Goal: Obtain resource: Obtain resource

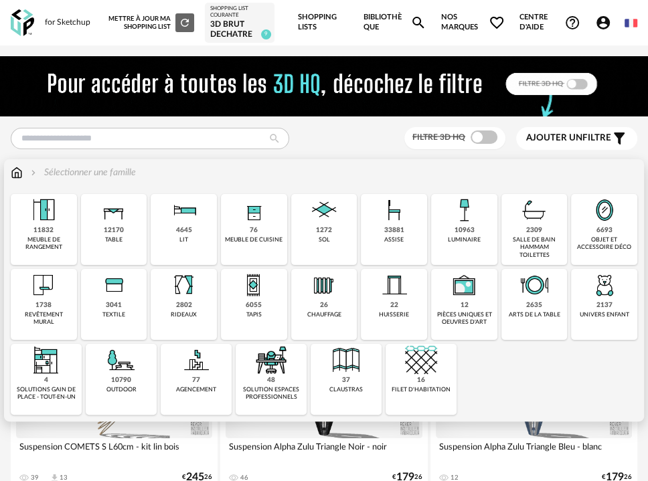
click at [195, 307] on div "2802 rideaux" at bounding box center [184, 304] width 66 height 71
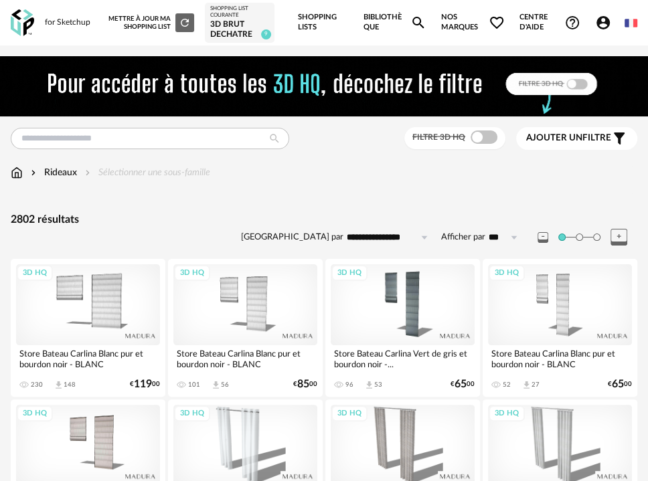
click at [554, 131] on div "Ajouter un filtre s Filter icon" at bounding box center [576, 139] width 101 height 16
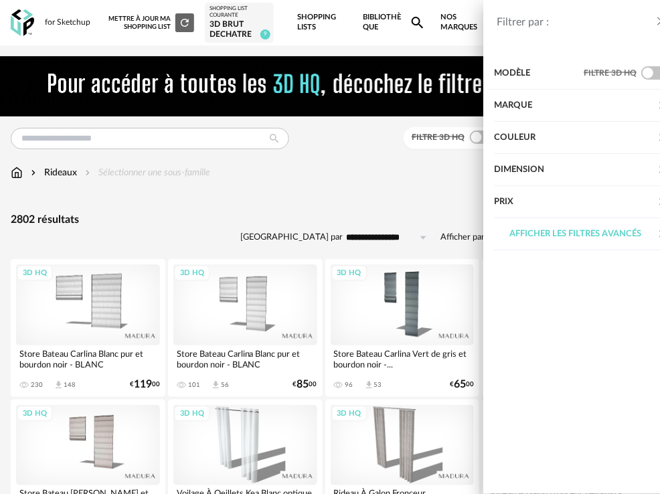
click at [532, 136] on div "Couleur" at bounding box center [554, 138] width 163 height 32
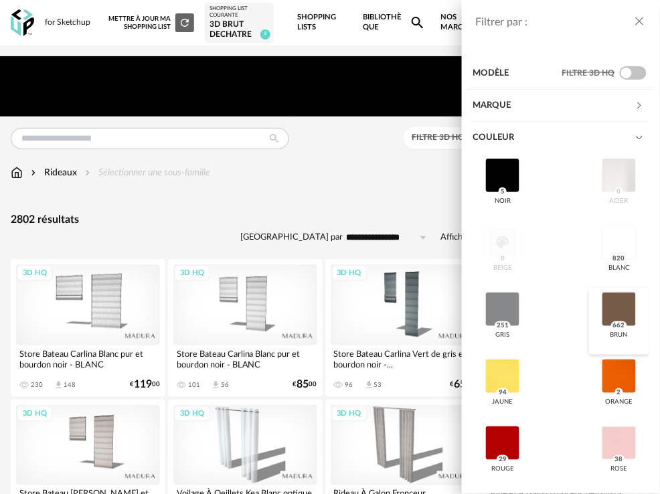
click at [605, 293] on div at bounding box center [619, 309] width 35 height 35
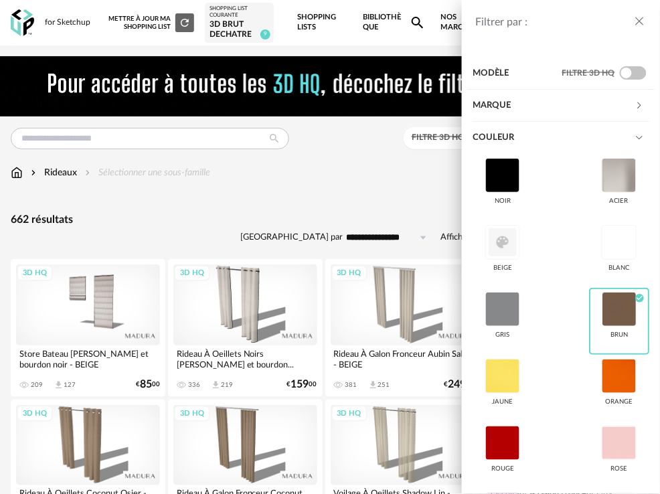
click at [329, 175] on div "Filtrer par : Modèle Filtre 3D HQ Marque &tradition 0 101 Copenhagen 0 366 Conc…" at bounding box center [330, 247] width 660 height 494
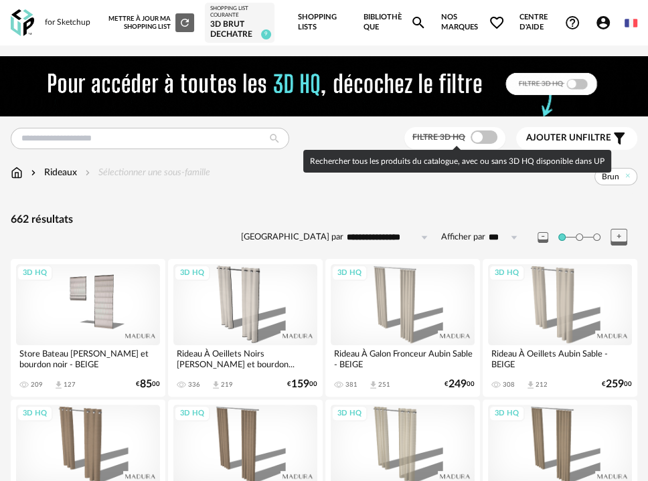
click at [490, 139] on span at bounding box center [484, 137] width 27 height 13
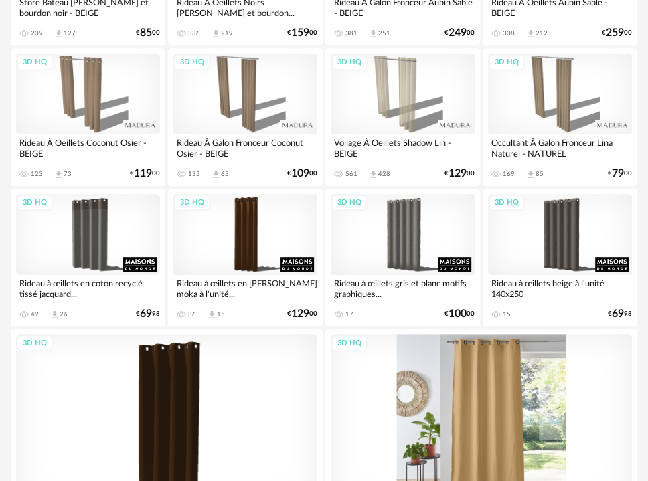
scroll to position [330, 0]
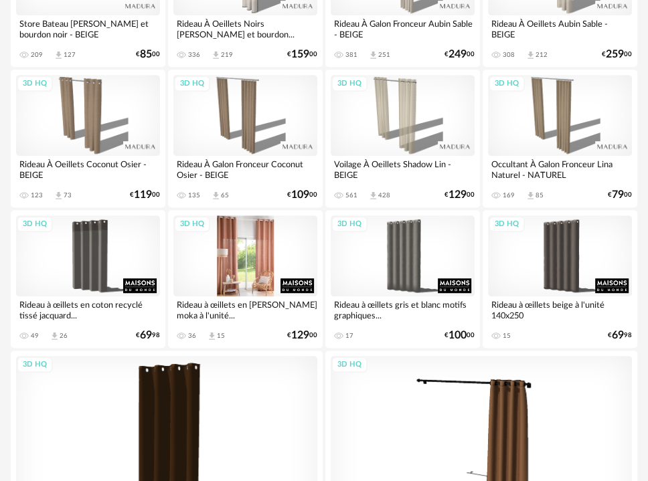
click at [215, 270] on div "3D HQ" at bounding box center [245, 256] width 144 height 81
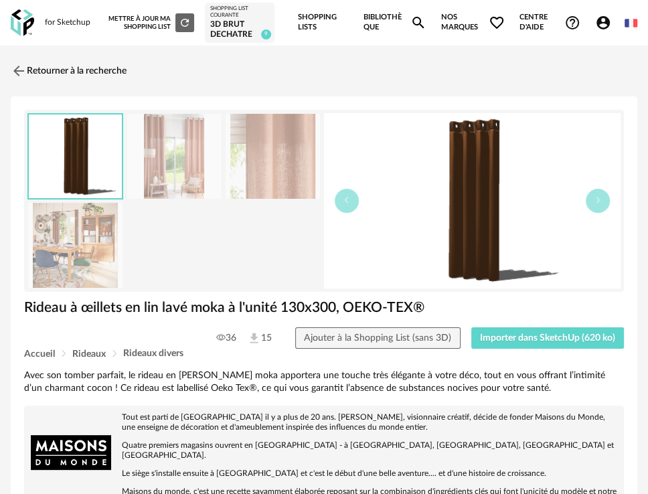
scroll to position [372, 0]
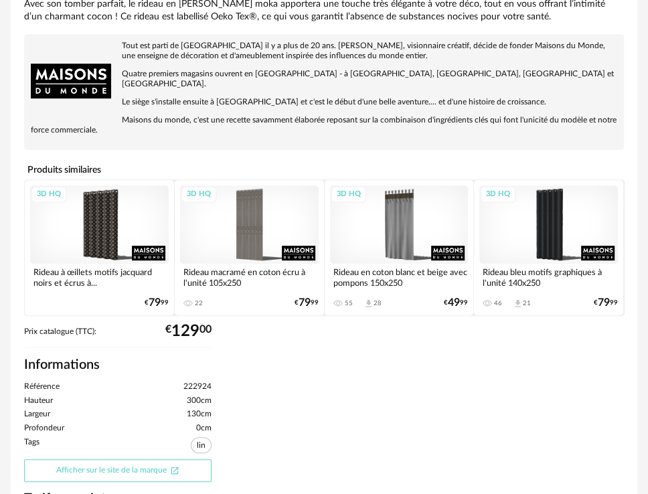
click at [132, 467] on link "Afficher sur le site de la marque Open In New icon" at bounding box center [117, 470] width 187 height 23
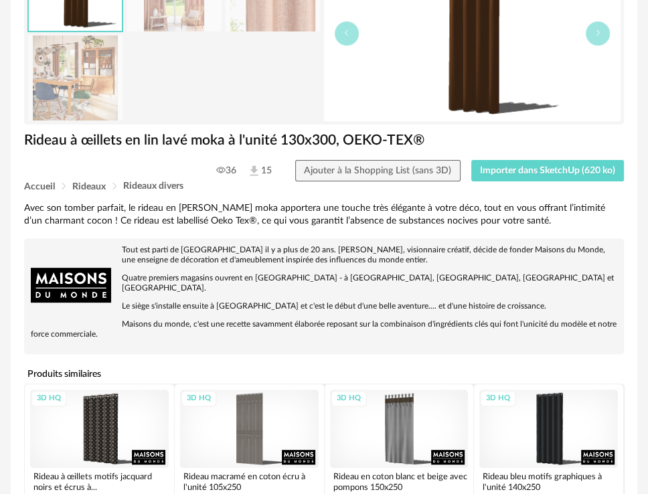
scroll to position [0, 0]
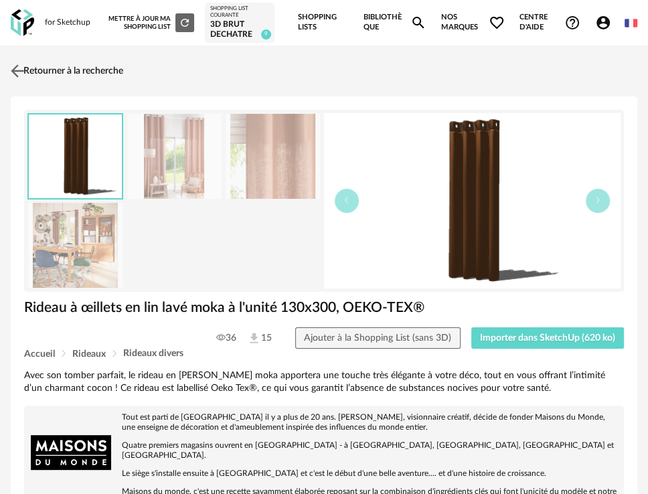
click at [100, 67] on link "Retourner à la recherche" at bounding box center [65, 70] width 116 height 29
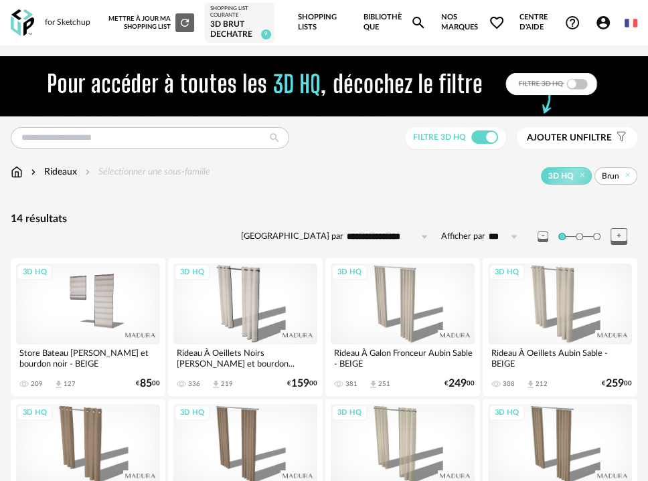
click at [412, 17] on icon "Magnify icon" at bounding box center [418, 23] width 16 height 16
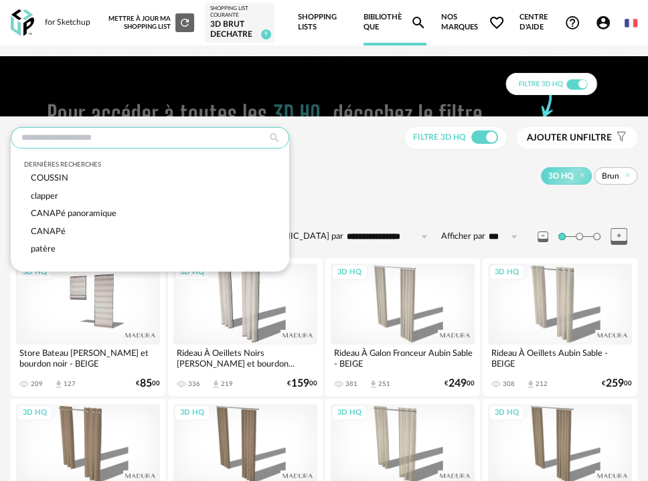
click at [88, 138] on input "text" at bounding box center [150, 137] width 279 height 21
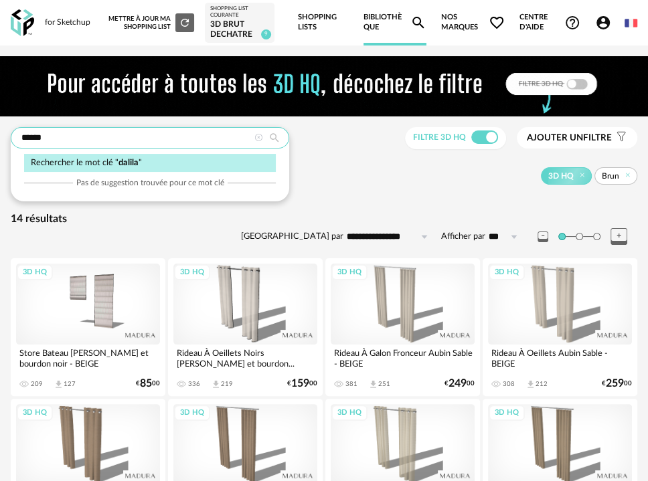
type input "******"
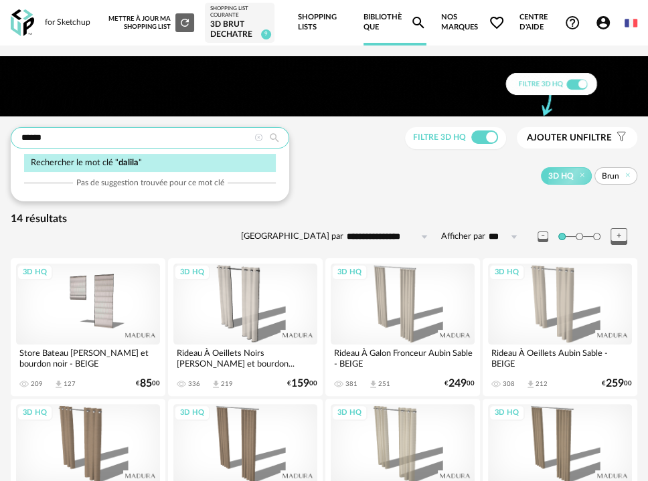
type input "**********"
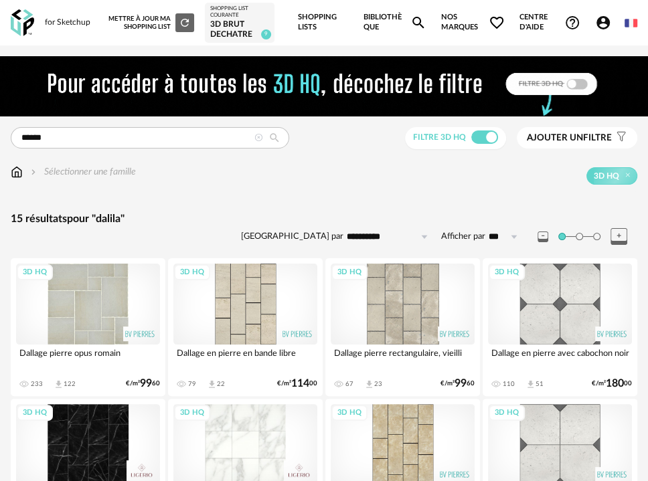
click at [259, 135] on icon at bounding box center [258, 138] width 9 height 9
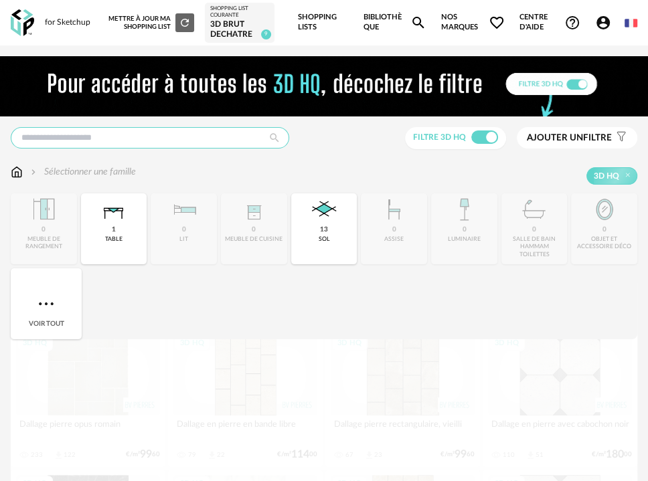
click at [202, 133] on input "text" at bounding box center [150, 137] width 279 height 21
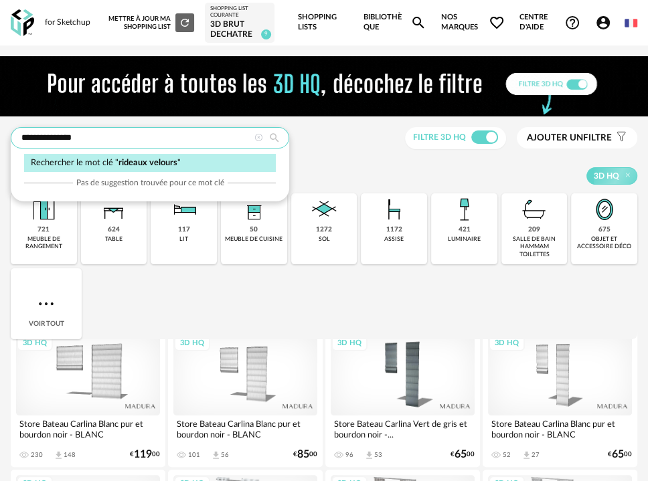
type input "**********"
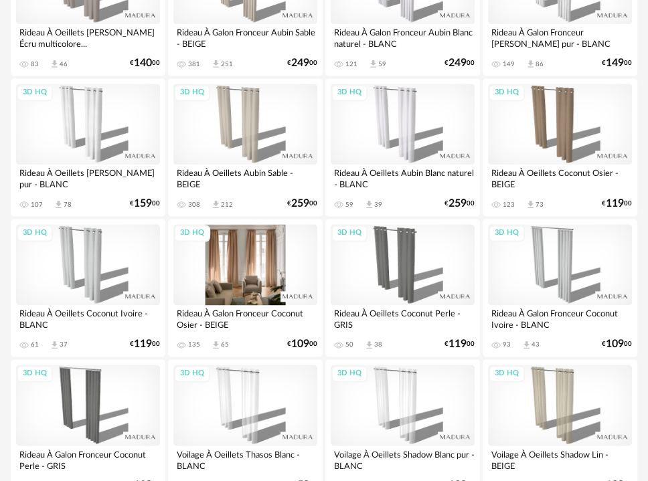
scroll to position [1041, 0]
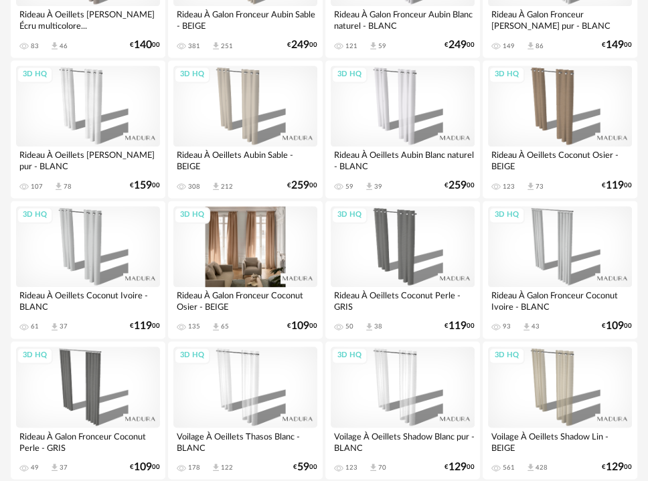
click at [228, 258] on div "3D HQ" at bounding box center [245, 246] width 144 height 81
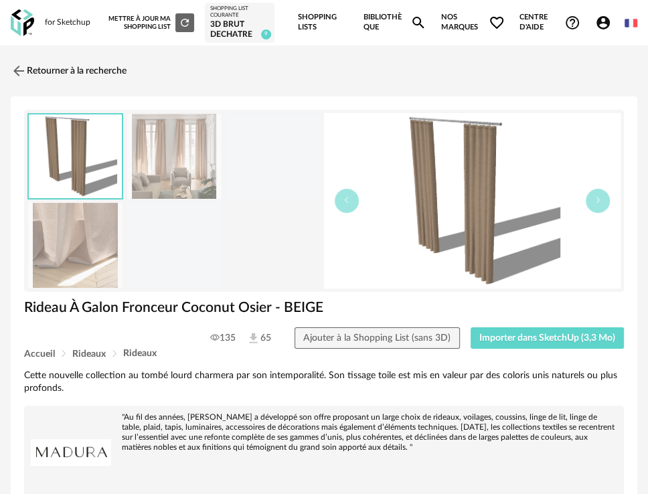
click at [165, 169] on img at bounding box center [174, 156] width 94 height 85
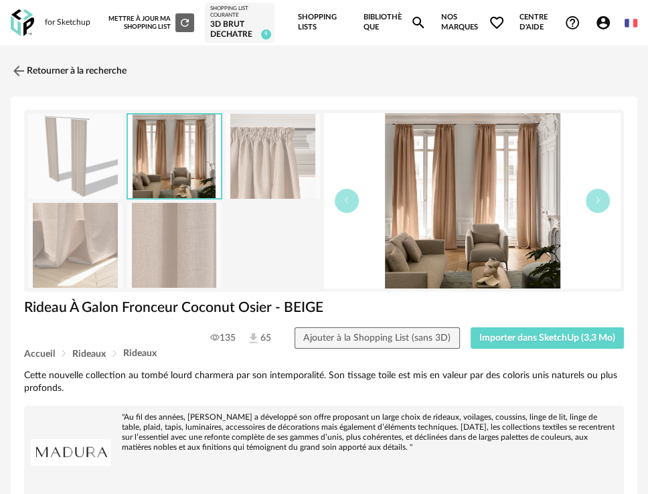
click at [548, 354] on div "Accueil Rideaux Rideaux" at bounding box center [324, 354] width 600 height 10
click at [534, 335] on span "Importer dans SketchUp (3,3 Mo)" at bounding box center [547, 337] width 136 height 9
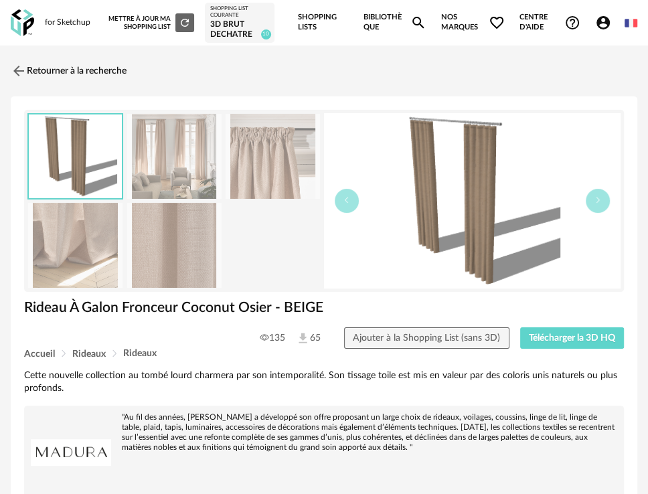
click at [95, 70] on link "Retourner à la recherche" at bounding box center [69, 70] width 116 height 29
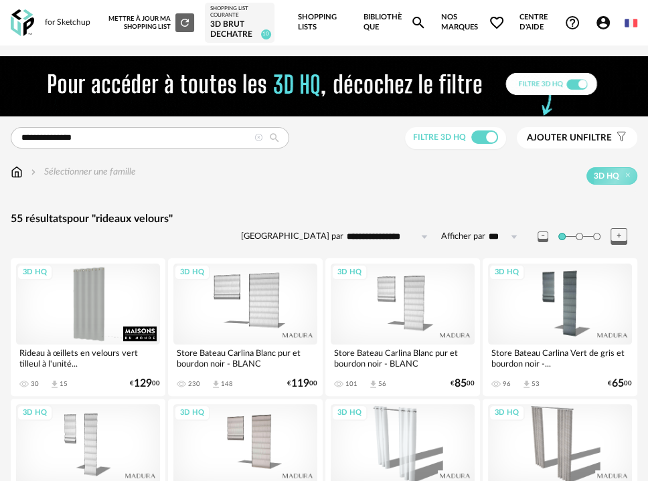
click at [163, 307] on div "3D HQ Rideau à œillets en velours vert tilleul à l'unité... 30 Download icon 15…" at bounding box center [88, 327] width 155 height 138
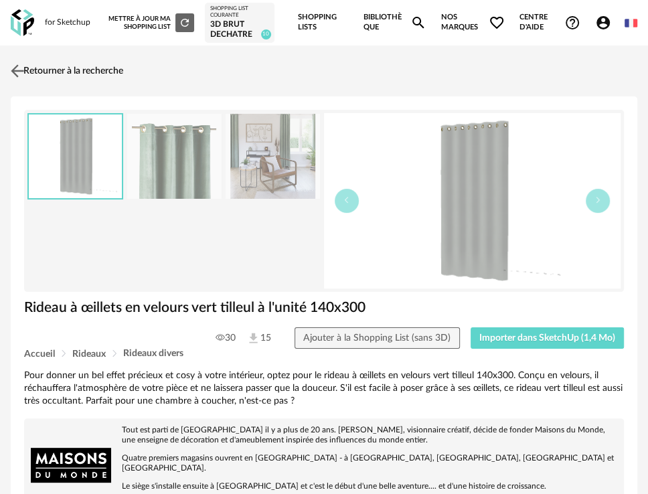
click at [117, 72] on link "Retourner à la recherche" at bounding box center [65, 70] width 116 height 29
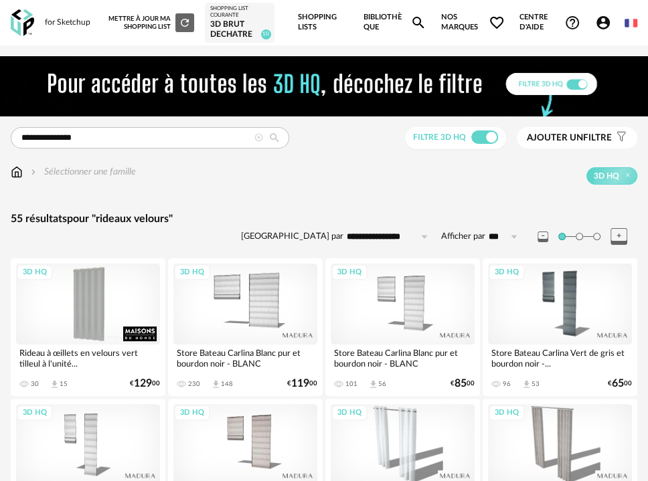
scroll to position [26, 0]
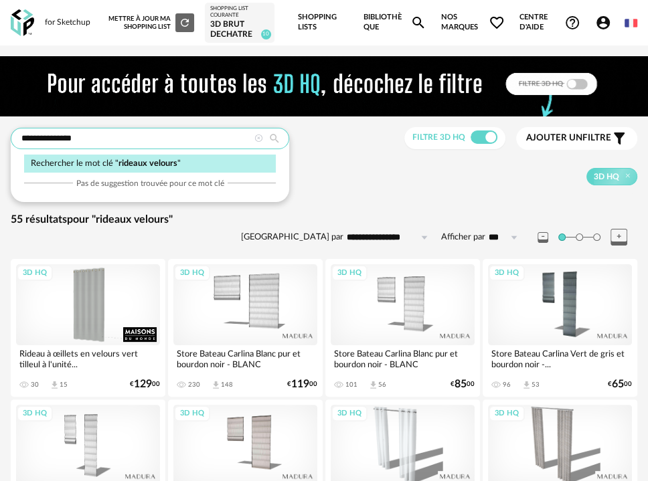
drag, startPoint x: 95, startPoint y: 128, endPoint x: -88, endPoint y: 128, distance: 183.4
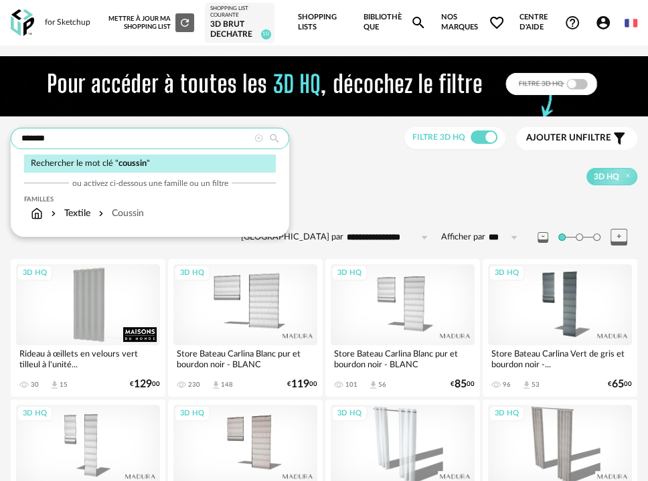
type input "*******"
type input "**********"
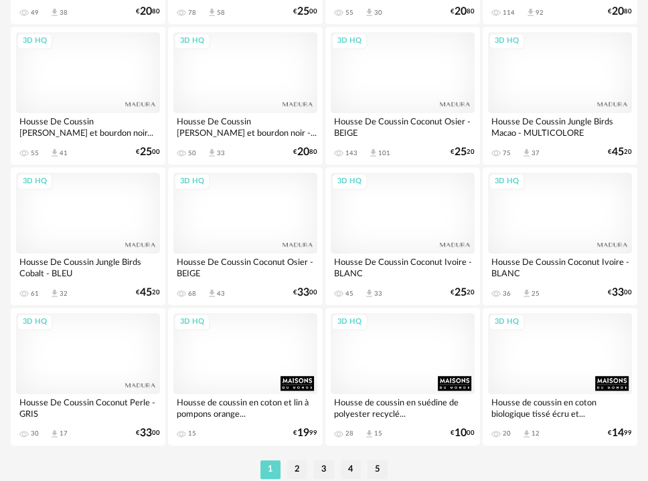
scroll to position [3374, 0]
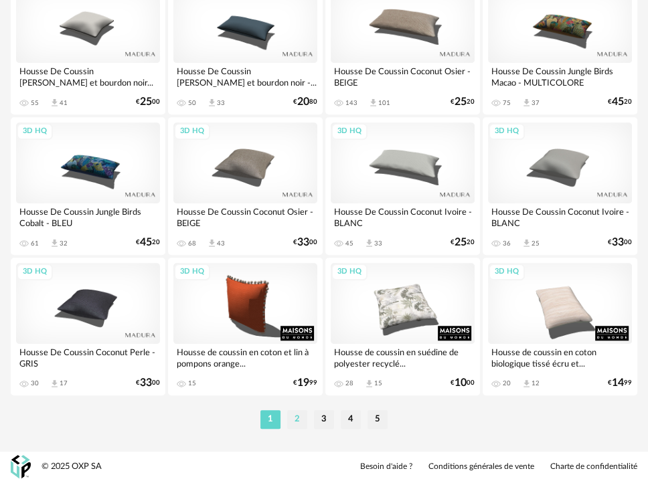
click at [296, 422] on li "2" at bounding box center [297, 419] width 20 height 19
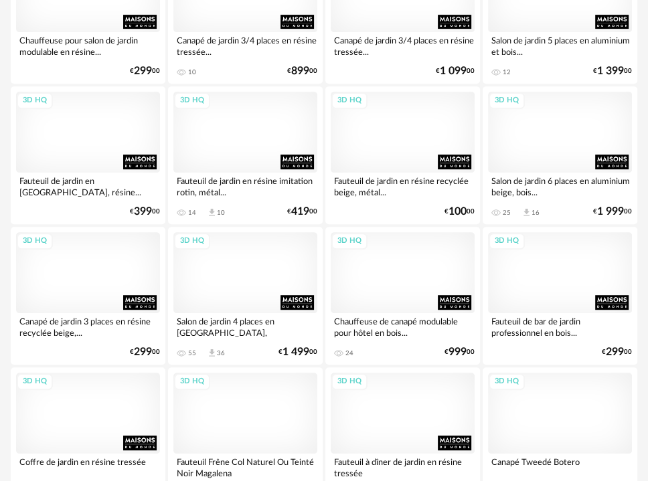
scroll to position [3374, 0]
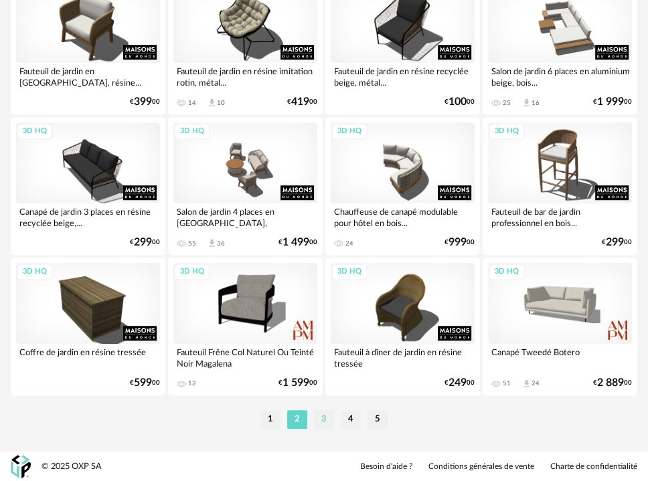
click at [317, 425] on li "3" at bounding box center [324, 419] width 20 height 19
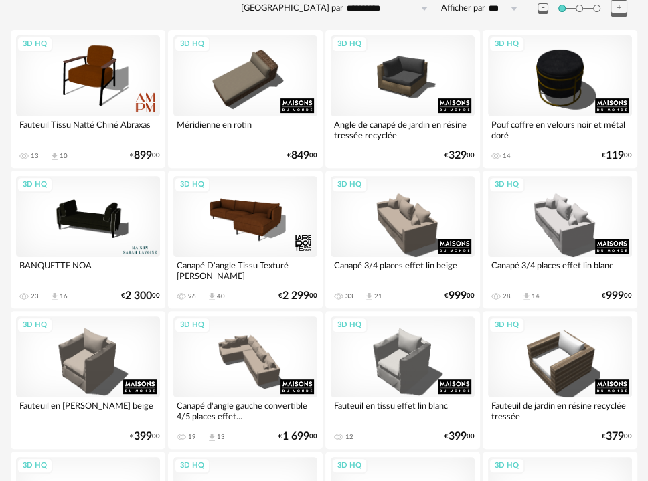
scroll to position [446, 0]
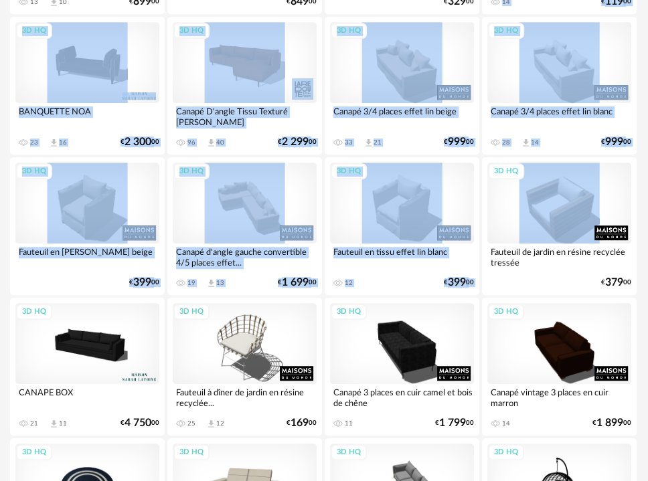
drag, startPoint x: 655, startPoint y: 21, endPoint x: 666, endPoint y: -26, distance: 48.2
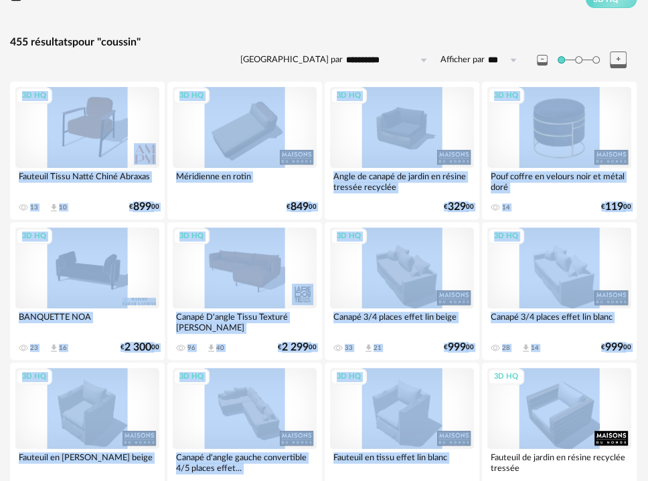
scroll to position [0, 1]
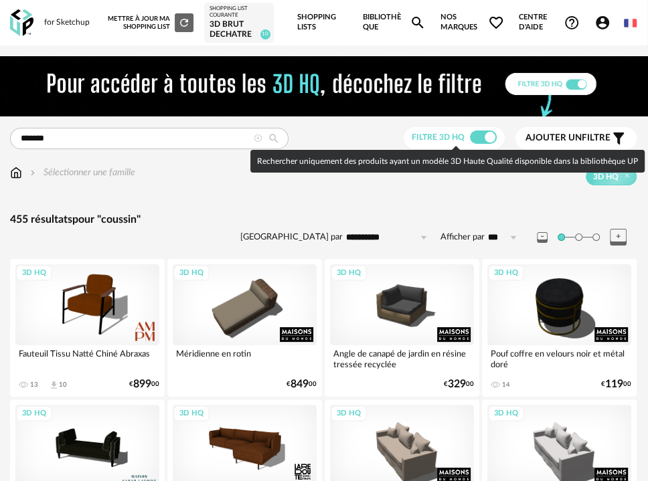
click at [475, 135] on span at bounding box center [483, 137] width 27 height 13
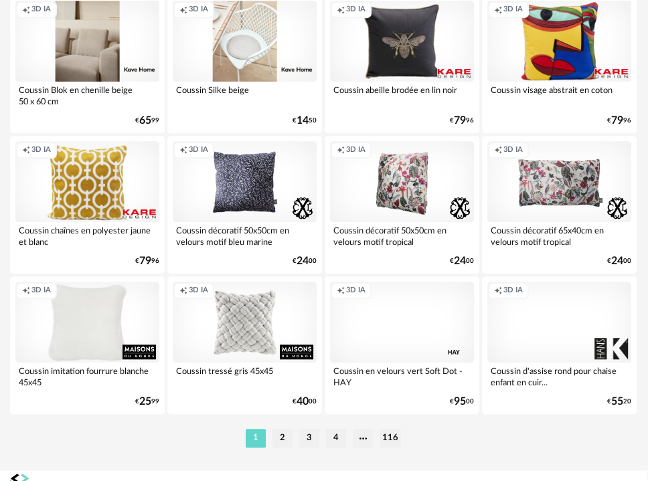
scroll to position [3374, 1]
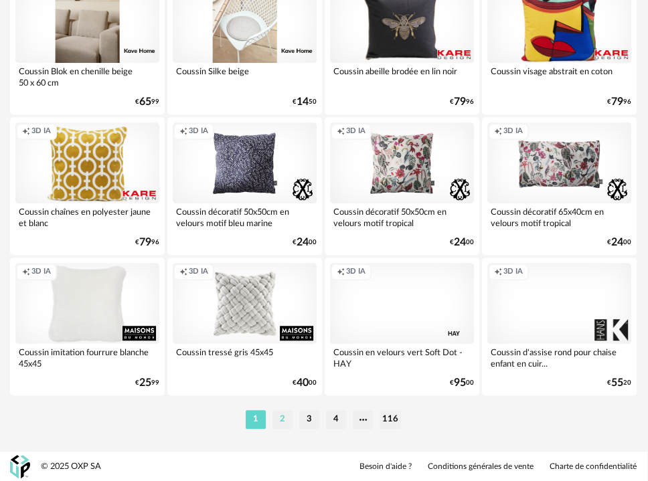
click at [283, 417] on li "2" at bounding box center [282, 419] width 20 height 19
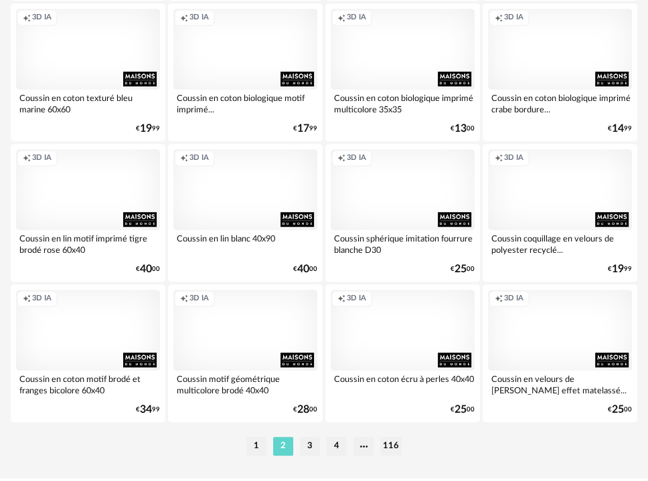
scroll to position [3374, 0]
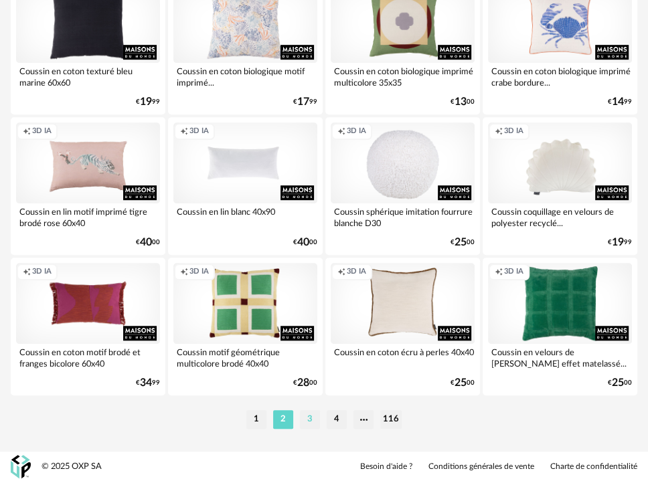
click at [310, 414] on li "3" at bounding box center [310, 419] width 20 height 19
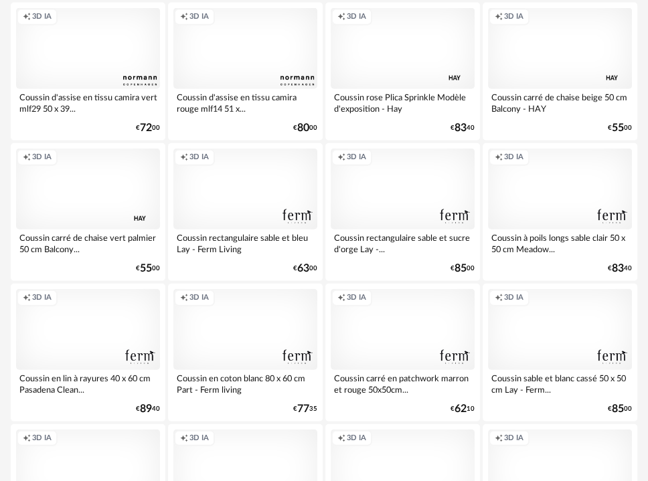
scroll to position [1859, 0]
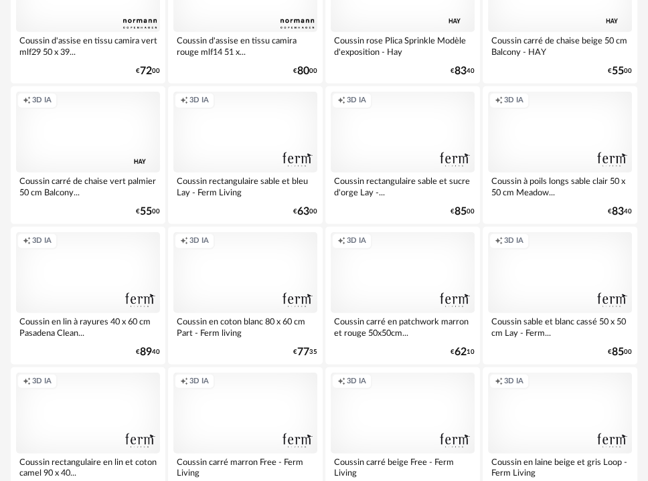
click at [362, 139] on div "Creation icon 3D IA" at bounding box center [403, 132] width 144 height 81
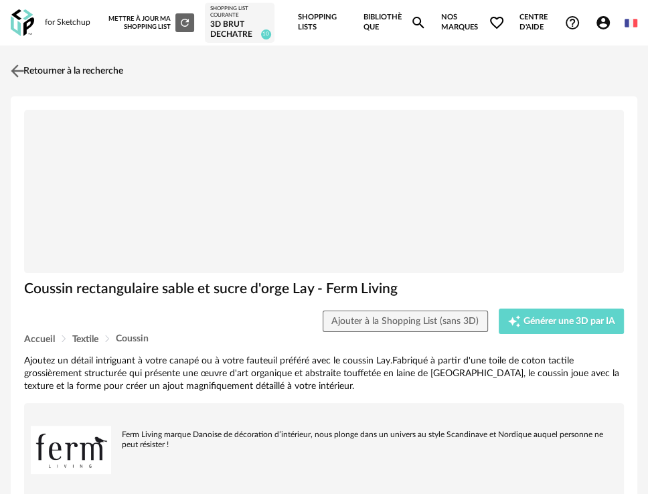
click at [48, 68] on link "Retourner à la recherche" at bounding box center [65, 70] width 116 height 29
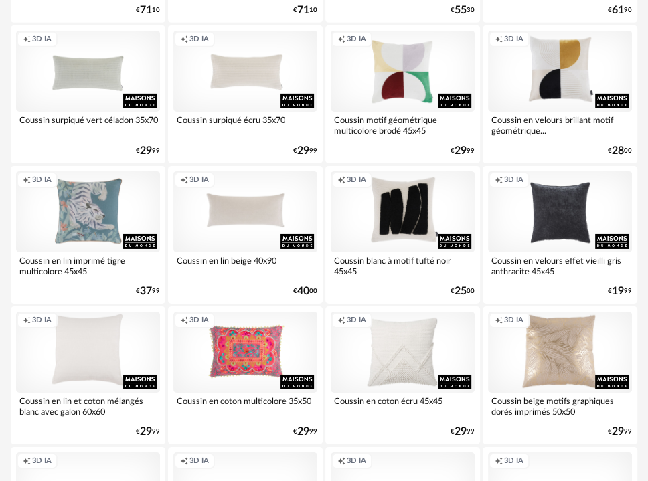
scroll to position [2306, 0]
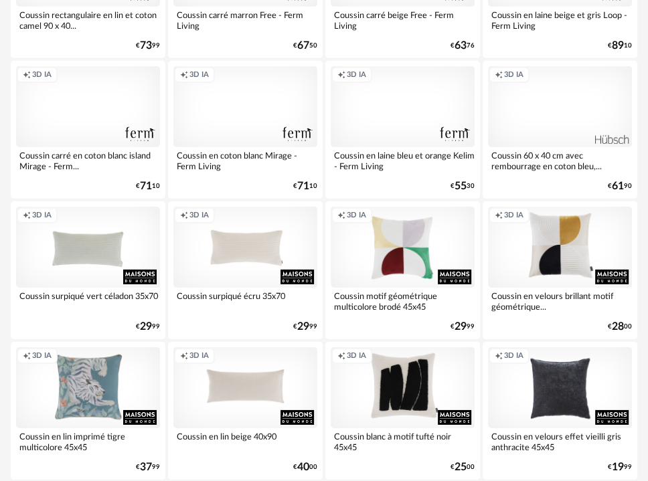
click at [418, 128] on div "Creation icon 3D IA" at bounding box center [403, 106] width 144 height 81
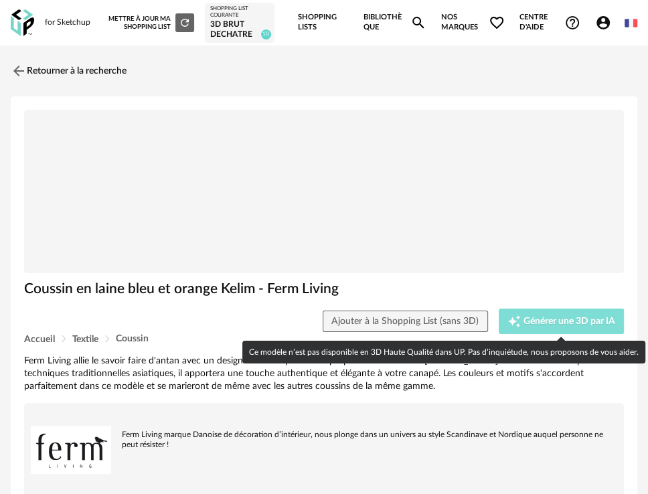
click at [536, 320] on span "Générer une 3D par IA" at bounding box center [570, 321] width 92 height 9
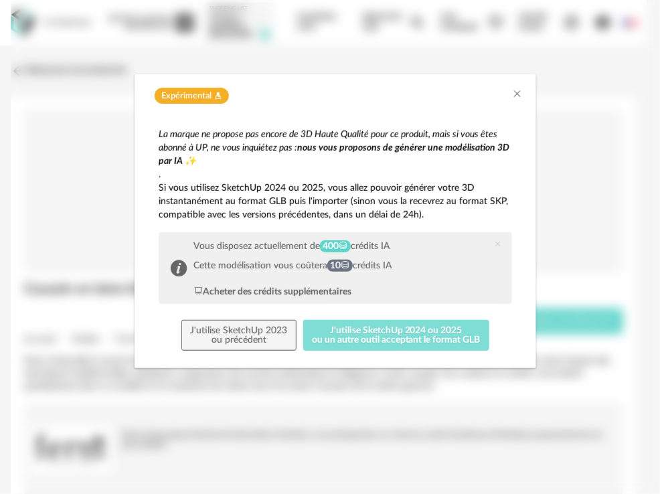
click at [374, 343] on button "J'utilise SketchUp 2024 ou 2025 ou un autre outil acceptant le format GLB" at bounding box center [396, 335] width 187 height 31
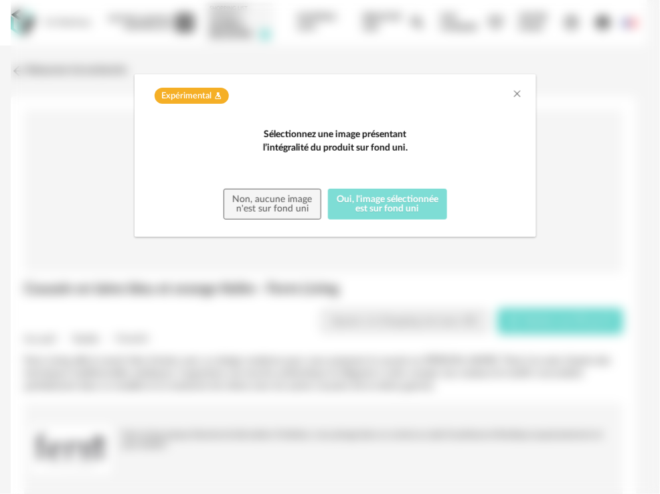
click at [368, 220] on button "Oui, l'image sélectionnée est sur fond uni" at bounding box center [388, 204] width 120 height 31
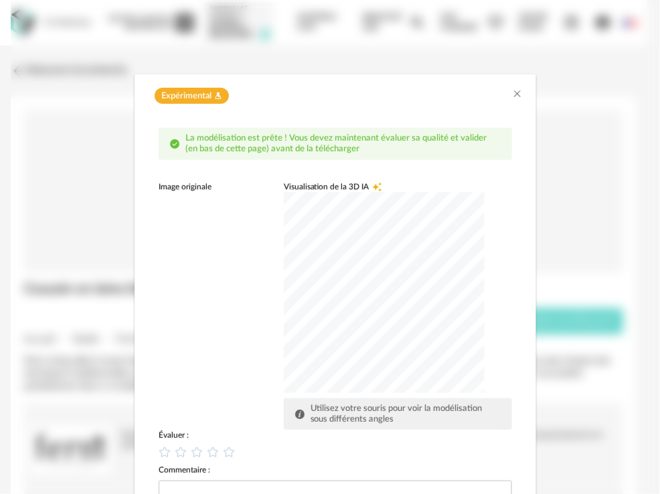
click at [329, 252] on div "dialog" at bounding box center [384, 292] width 201 height 201
click at [351, 301] on div "dialog" at bounding box center [384, 292] width 201 height 201
click at [429, 252] on div "dialog" at bounding box center [384, 292] width 201 height 201
click at [206, 448] on icon "dialog" at bounding box center [213, 452] width 14 height 14
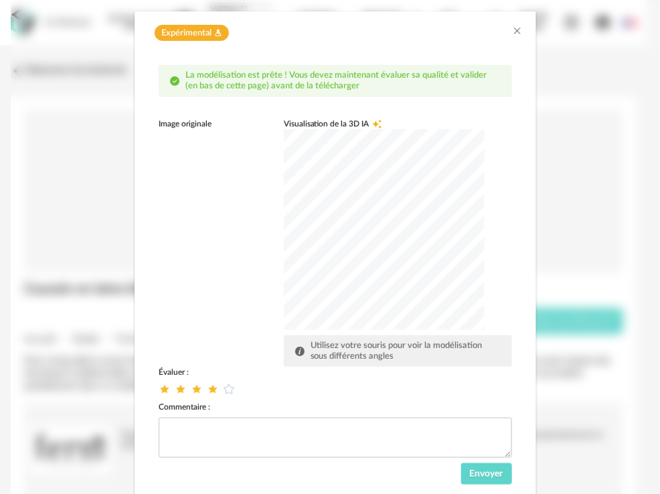
scroll to position [102, 0]
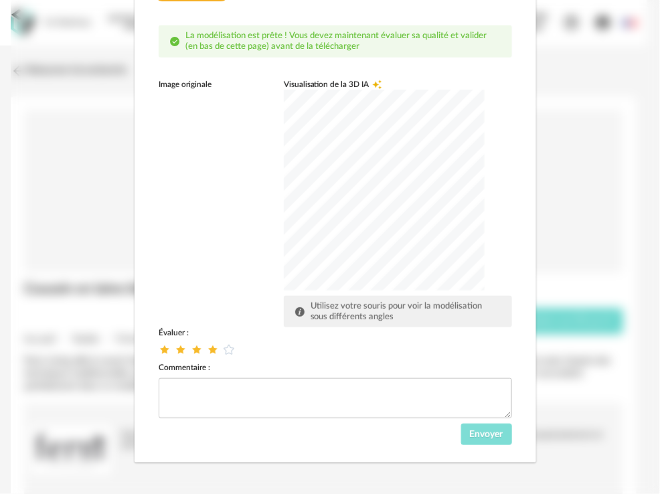
drag, startPoint x: 493, startPoint y: 433, endPoint x: 484, endPoint y: 424, distance: 11.8
click at [493, 433] on span "Envoyer" at bounding box center [486, 434] width 33 height 9
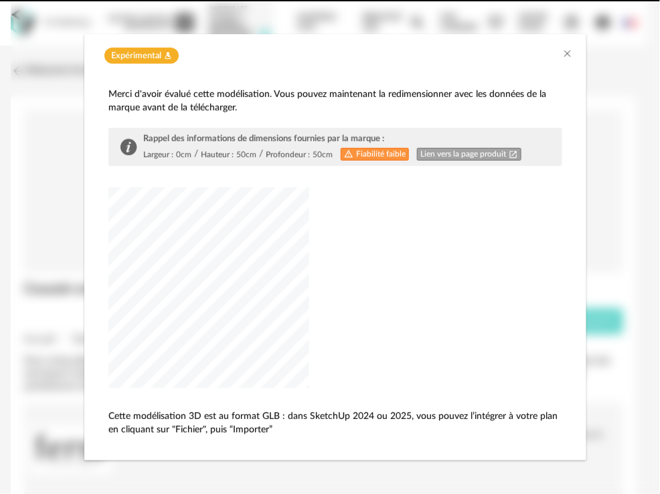
scroll to position [39, 0]
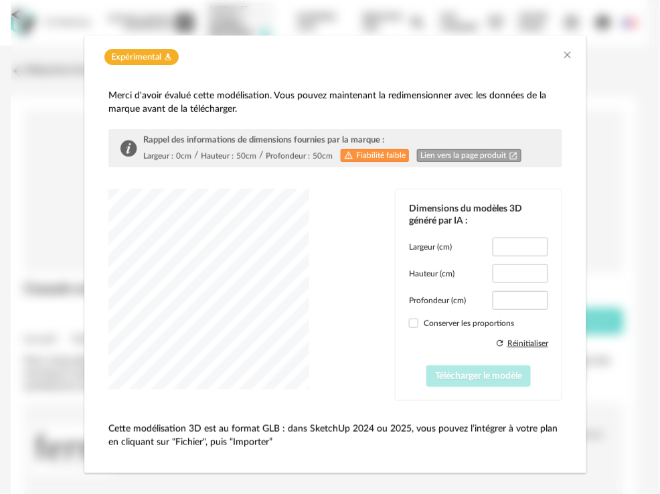
type input "****"
click at [475, 373] on span "Télécharger le modèle" at bounding box center [478, 376] width 87 height 9
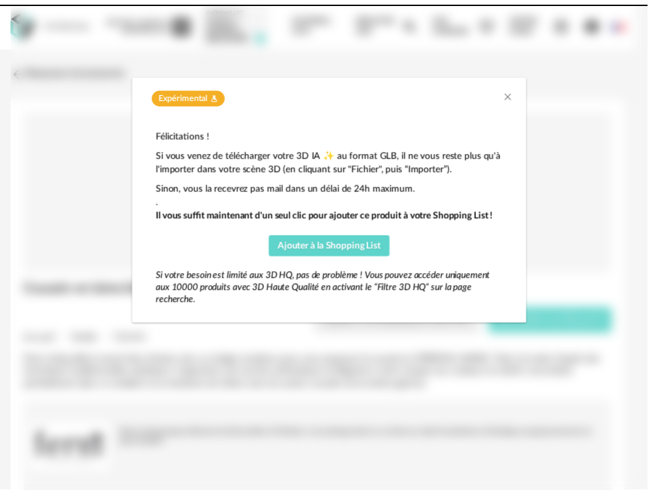
scroll to position [0, 0]
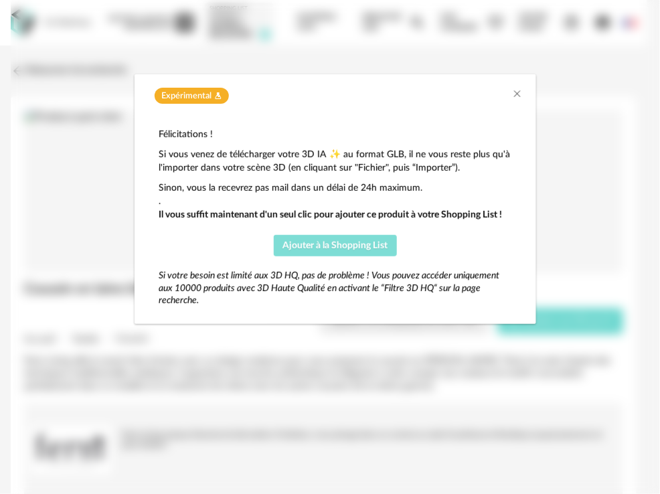
click at [330, 253] on button "Ajouter à la Shopping List" at bounding box center [335, 245] width 123 height 21
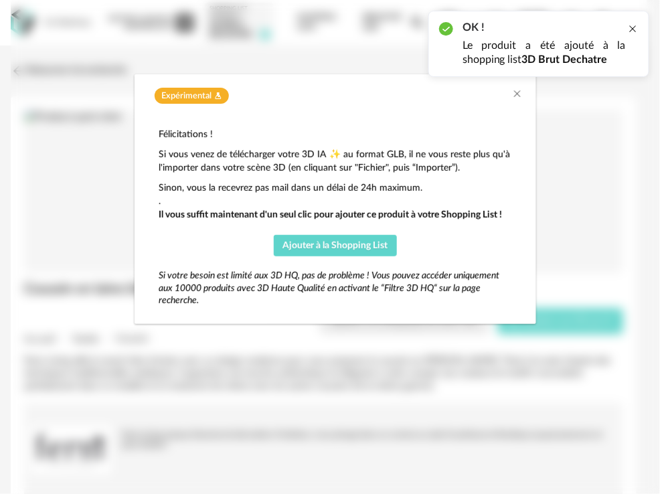
click at [637, 30] on div at bounding box center [633, 28] width 11 height 11
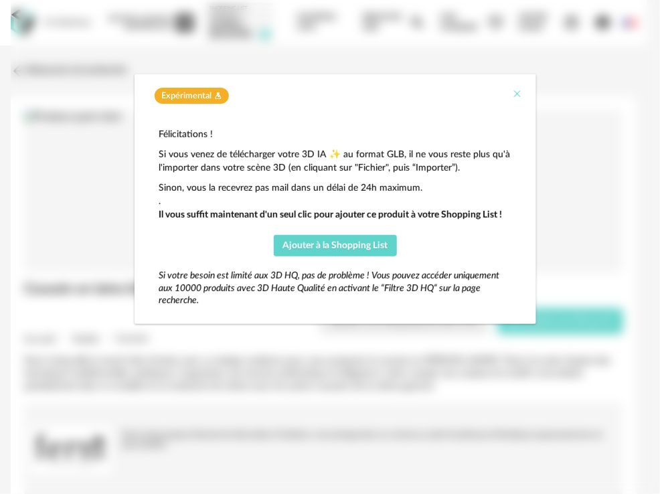
click at [520, 95] on icon "Close" at bounding box center [517, 93] width 11 height 11
